Goal: Browse casually

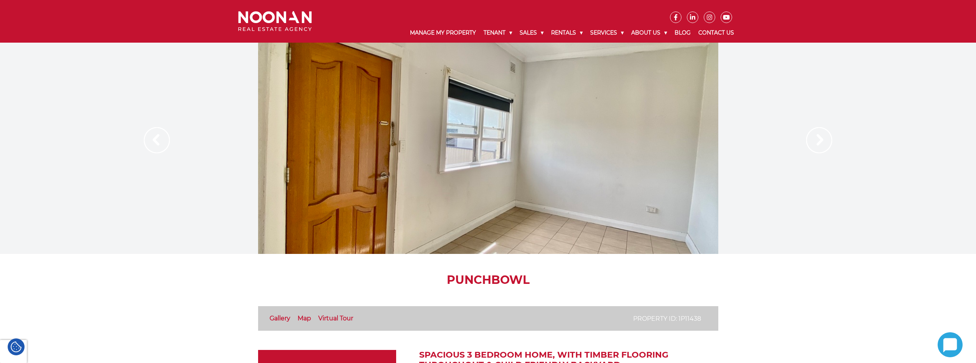
click at [160, 145] on img at bounding box center [157, 140] width 26 height 26
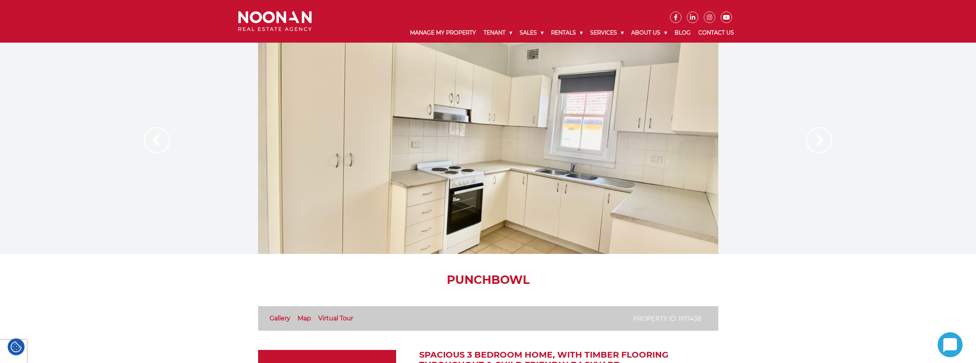
click at [159, 145] on img at bounding box center [157, 140] width 26 height 26
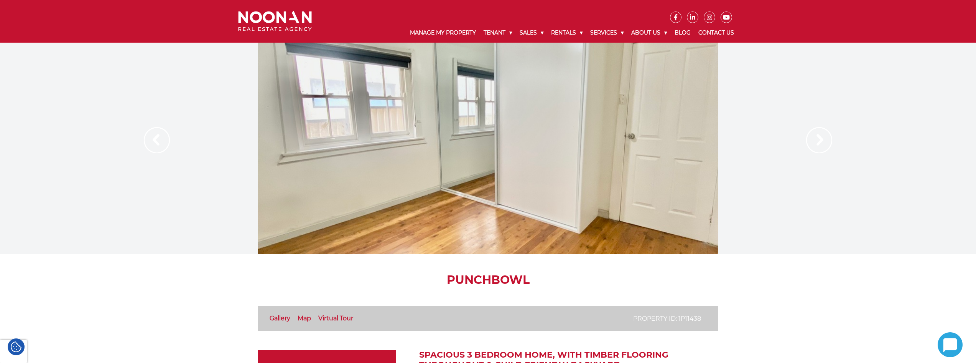
click at [159, 145] on img at bounding box center [157, 140] width 26 height 26
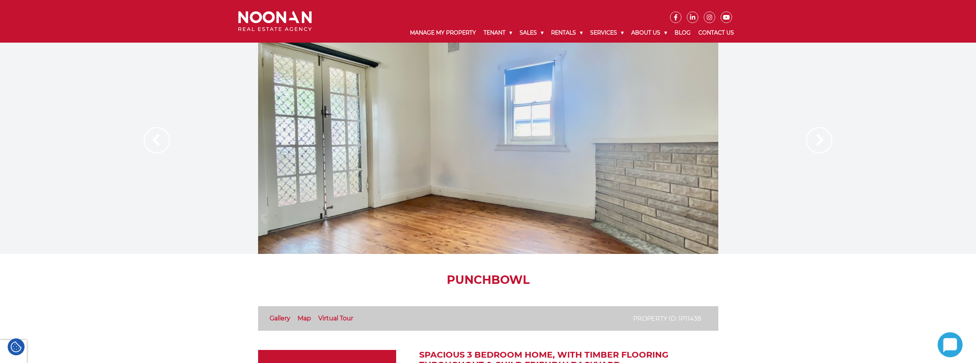
click at [159, 145] on img at bounding box center [157, 140] width 26 height 26
click at [825, 139] on img at bounding box center [819, 140] width 26 height 26
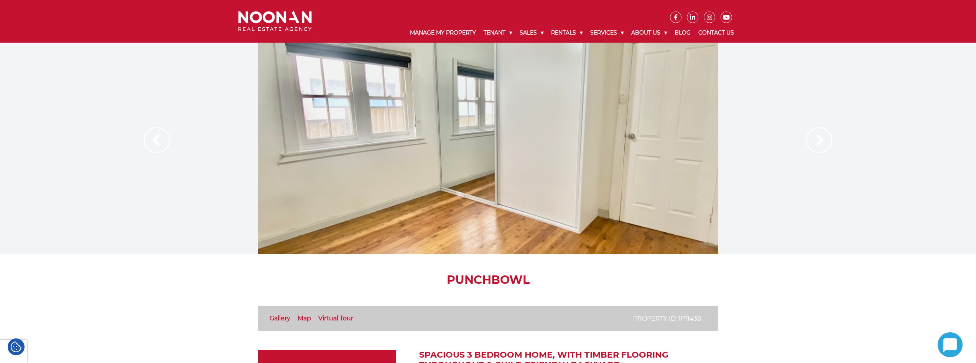
click at [821, 140] on img at bounding box center [819, 140] width 26 height 26
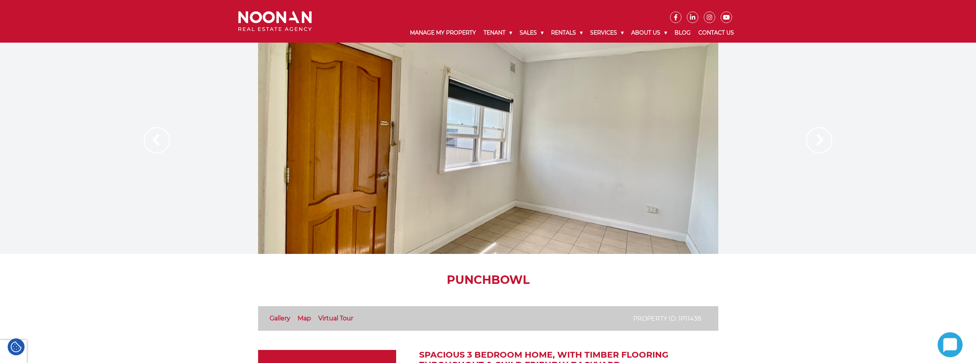
click at [160, 142] on img at bounding box center [157, 140] width 26 height 26
click at [817, 143] on img at bounding box center [819, 140] width 26 height 26
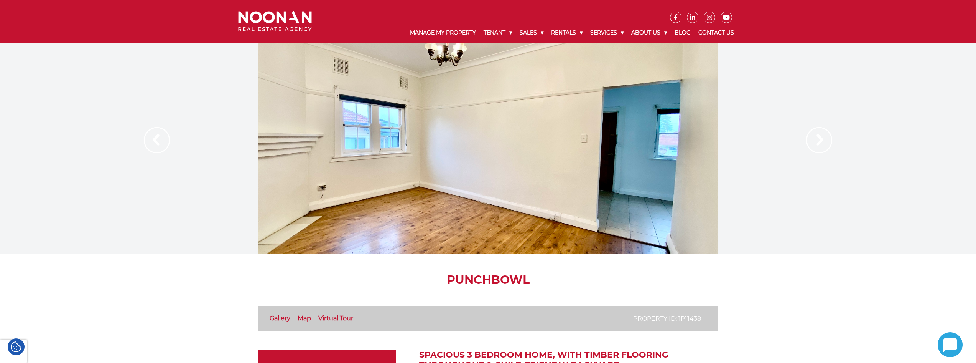
click at [819, 142] on img at bounding box center [819, 140] width 26 height 26
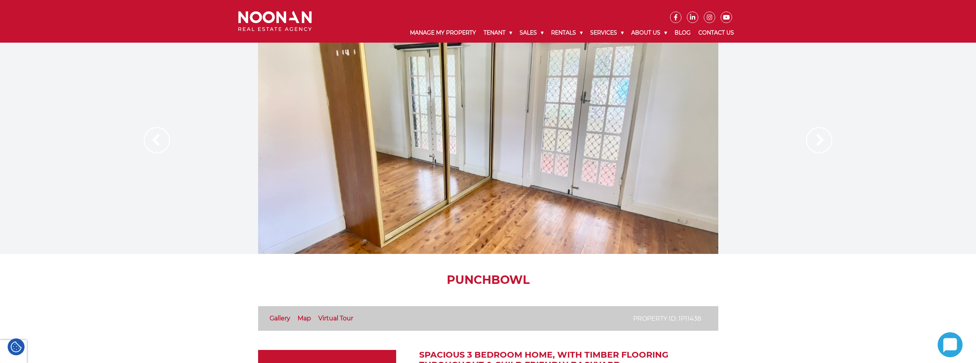
click at [819, 142] on img at bounding box center [819, 140] width 26 height 26
